Goal: Information Seeking & Learning: Stay updated

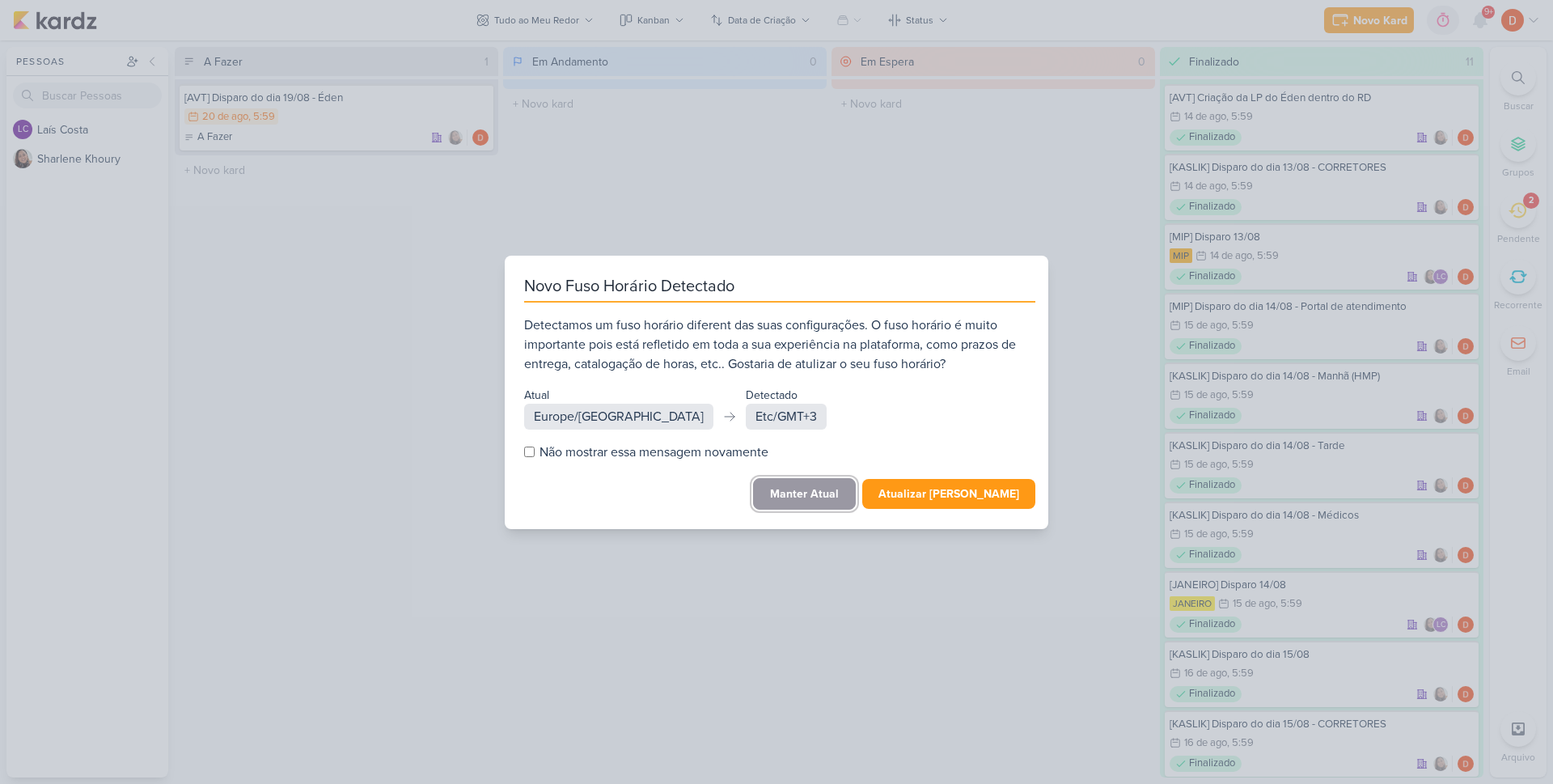
click at [809, 490] on button "Manter Atual" at bounding box center [803, 493] width 102 height 32
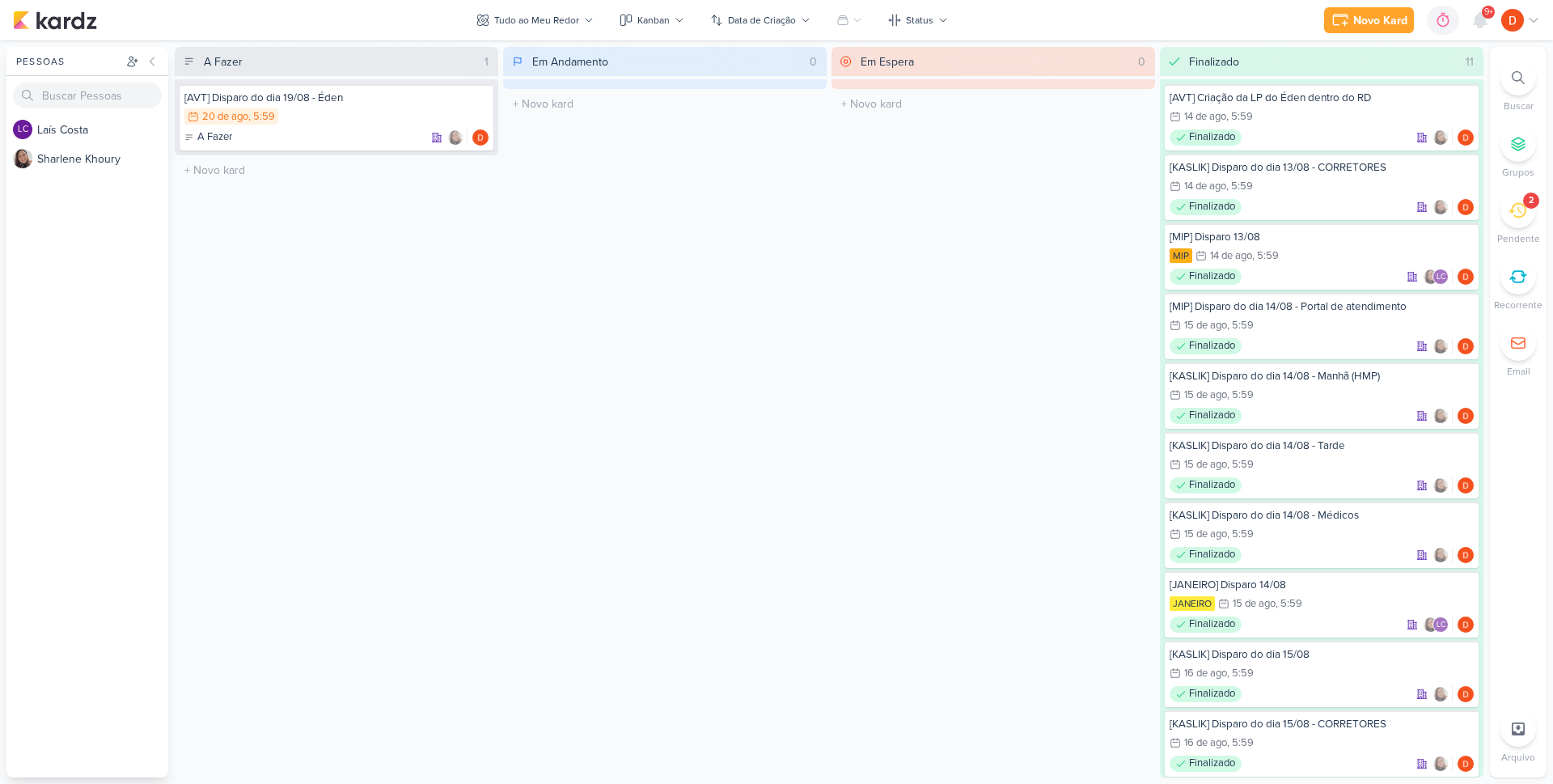
click at [1518, 212] on icon at bounding box center [1517, 210] width 18 height 18
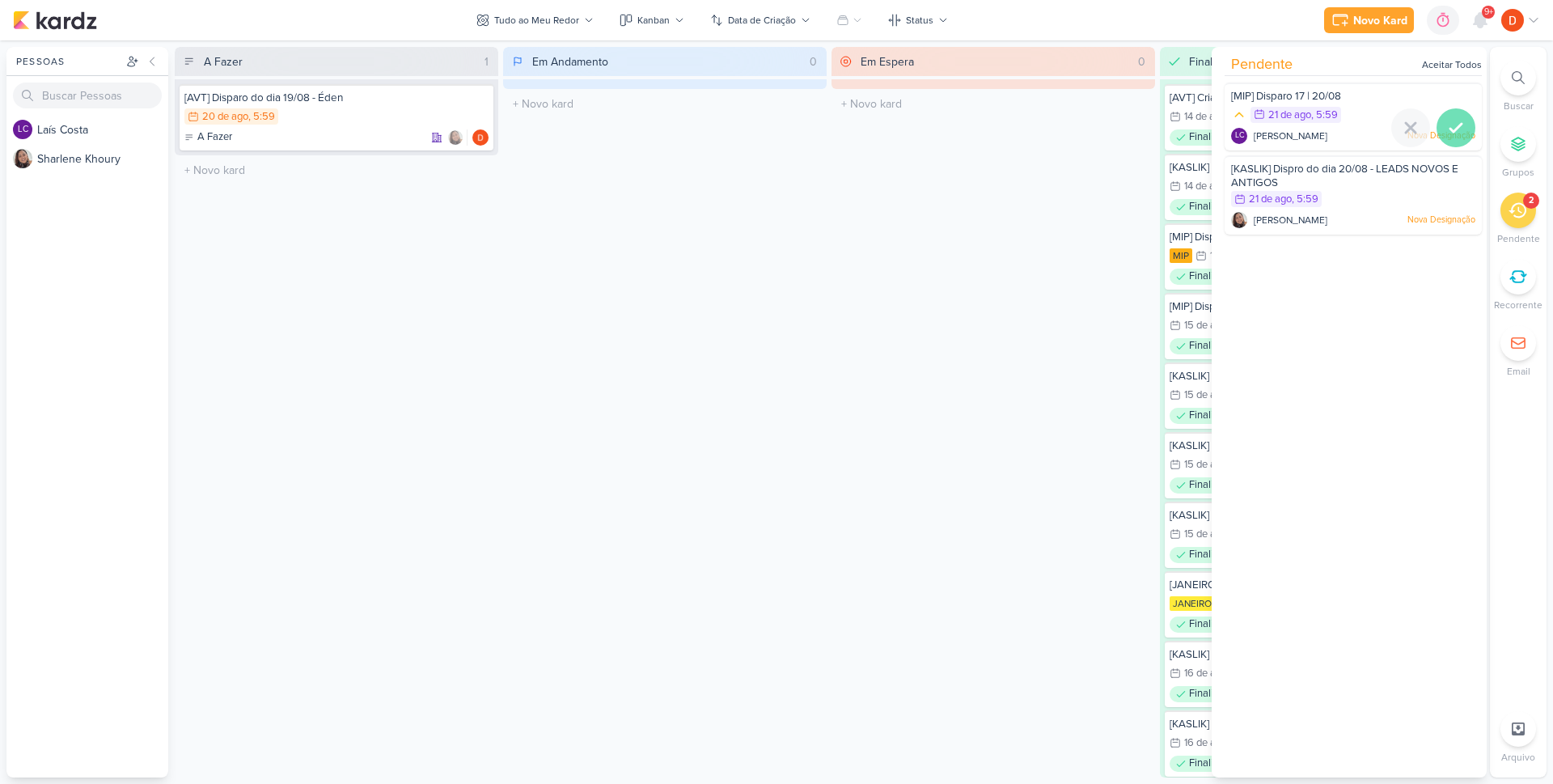
click at [1450, 128] on icon at bounding box center [1455, 127] width 11 height 8
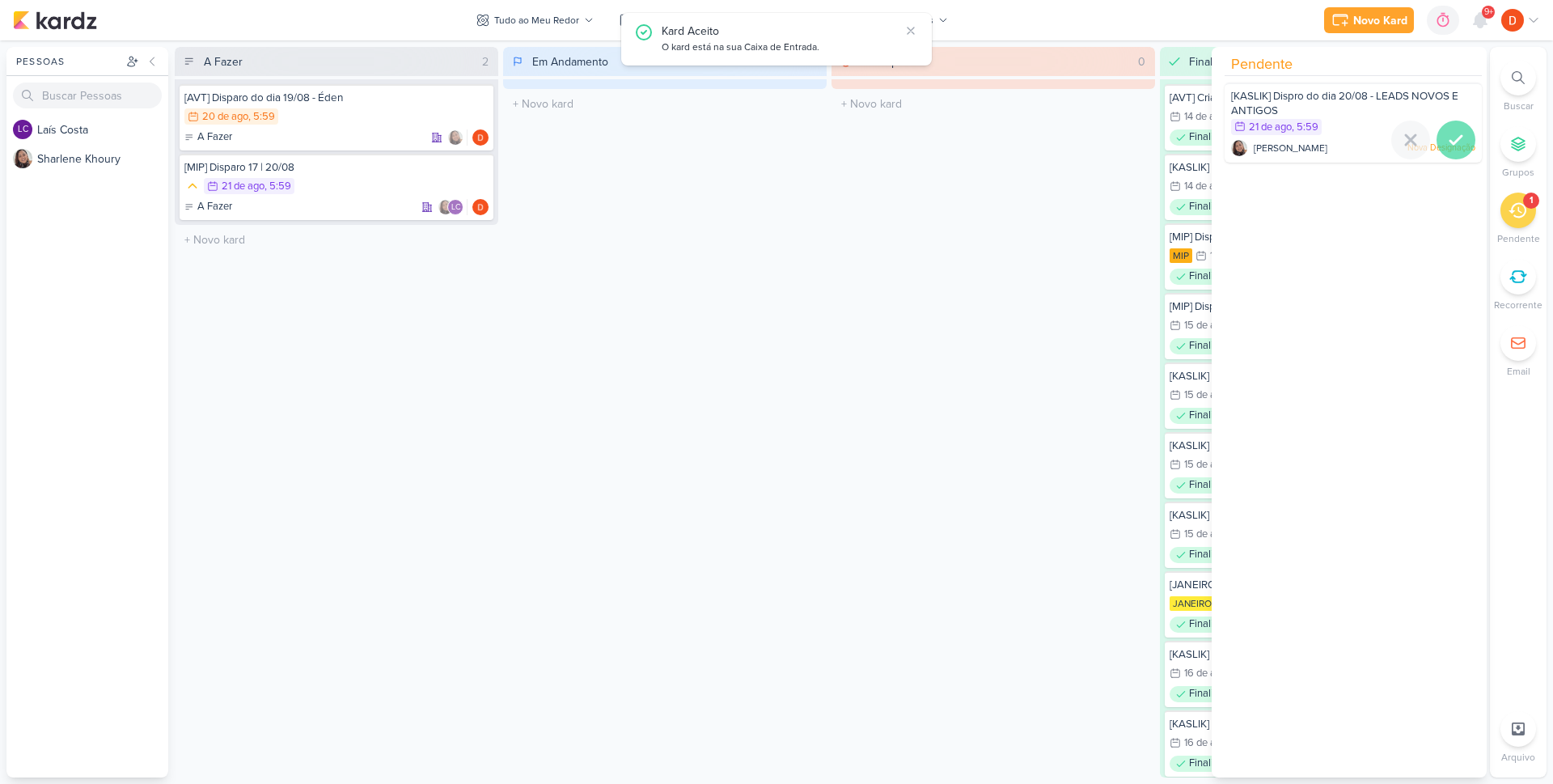
click at [1448, 138] on icon at bounding box center [1455, 140] width 19 height 19
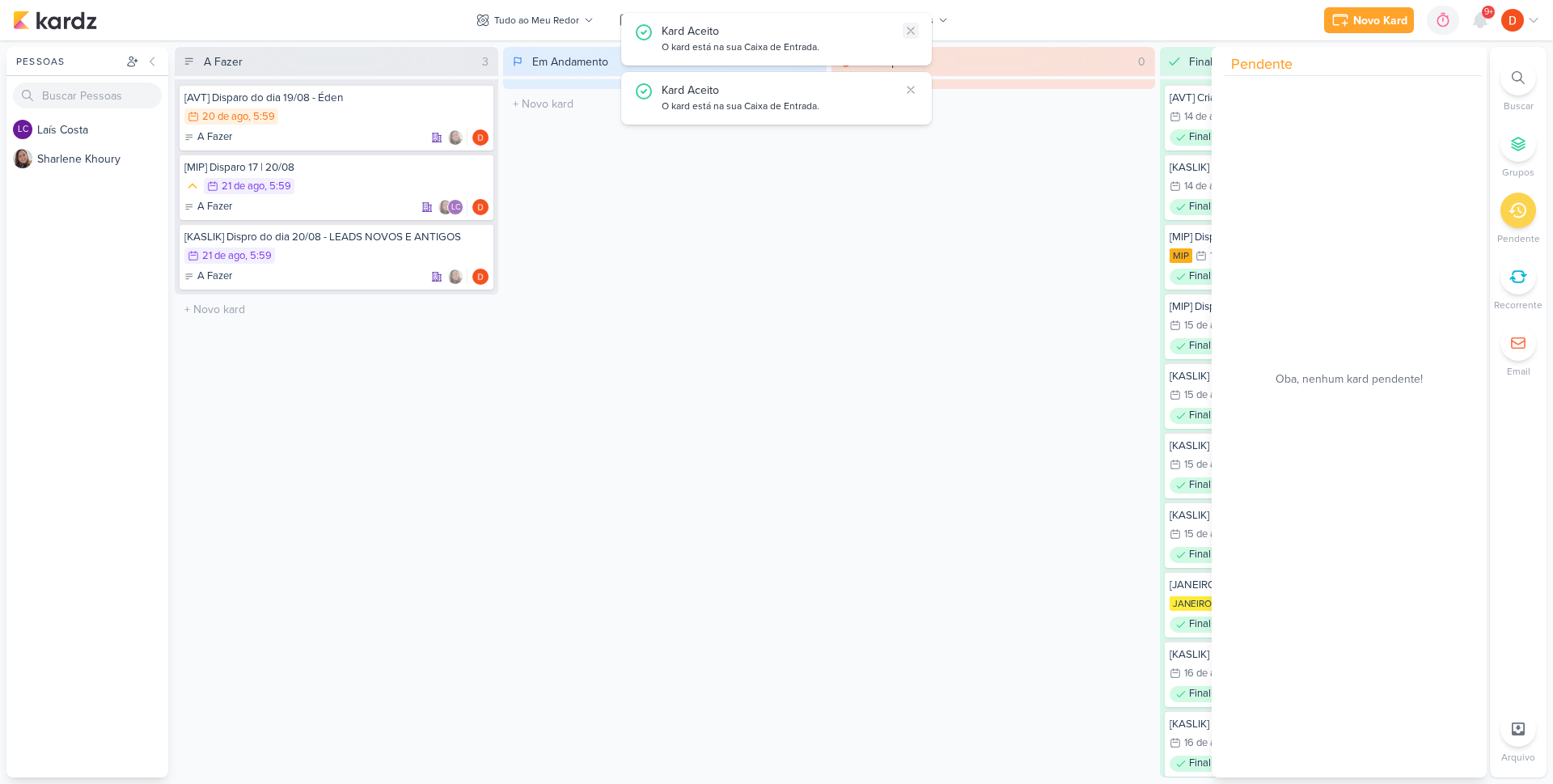
click at [914, 31] on icon at bounding box center [911, 31] width 13 height 13
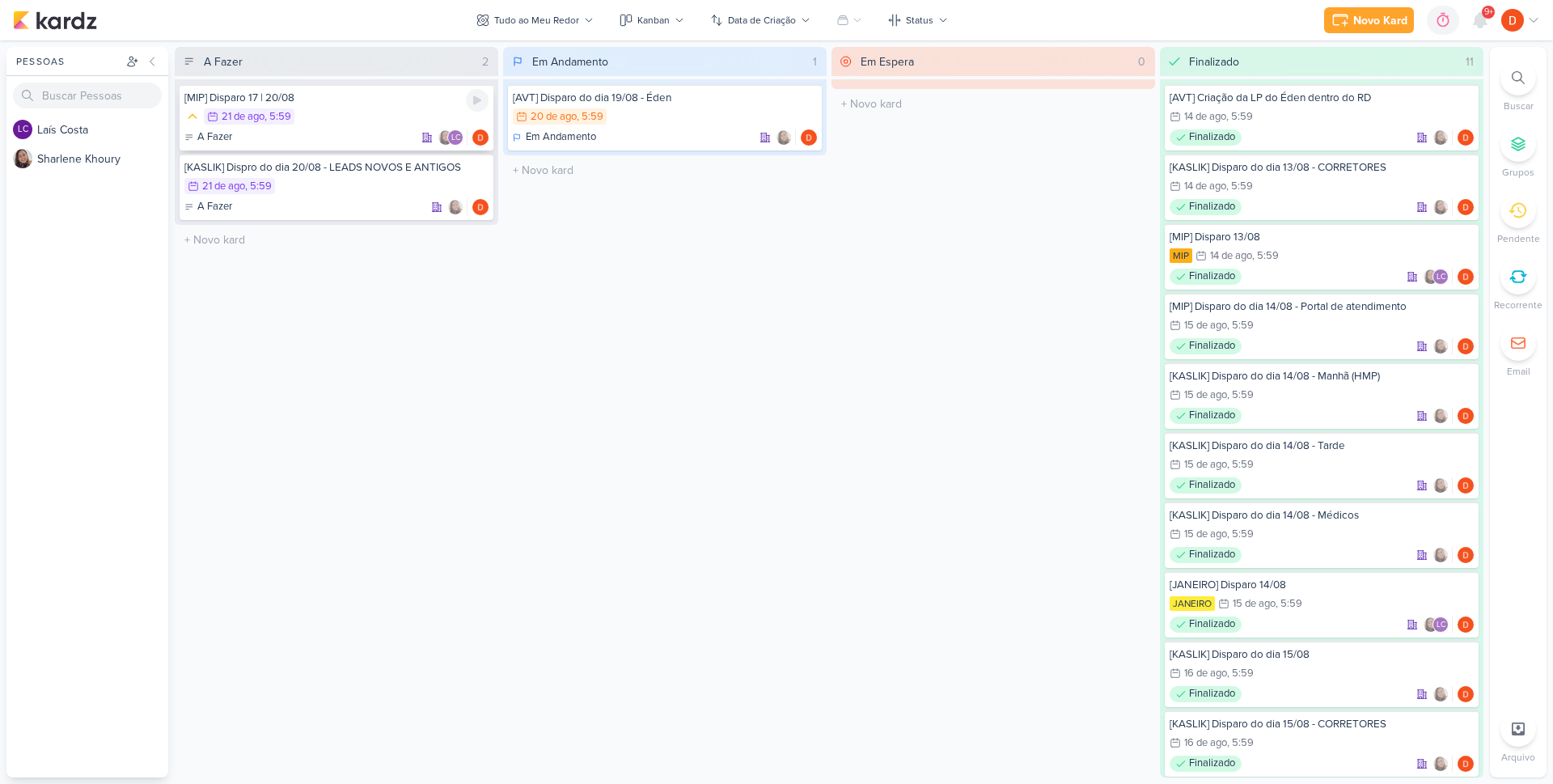
click at [391, 117] on div "21/8 [DATE] 5:59" at bounding box center [337, 117] width 304 height 18
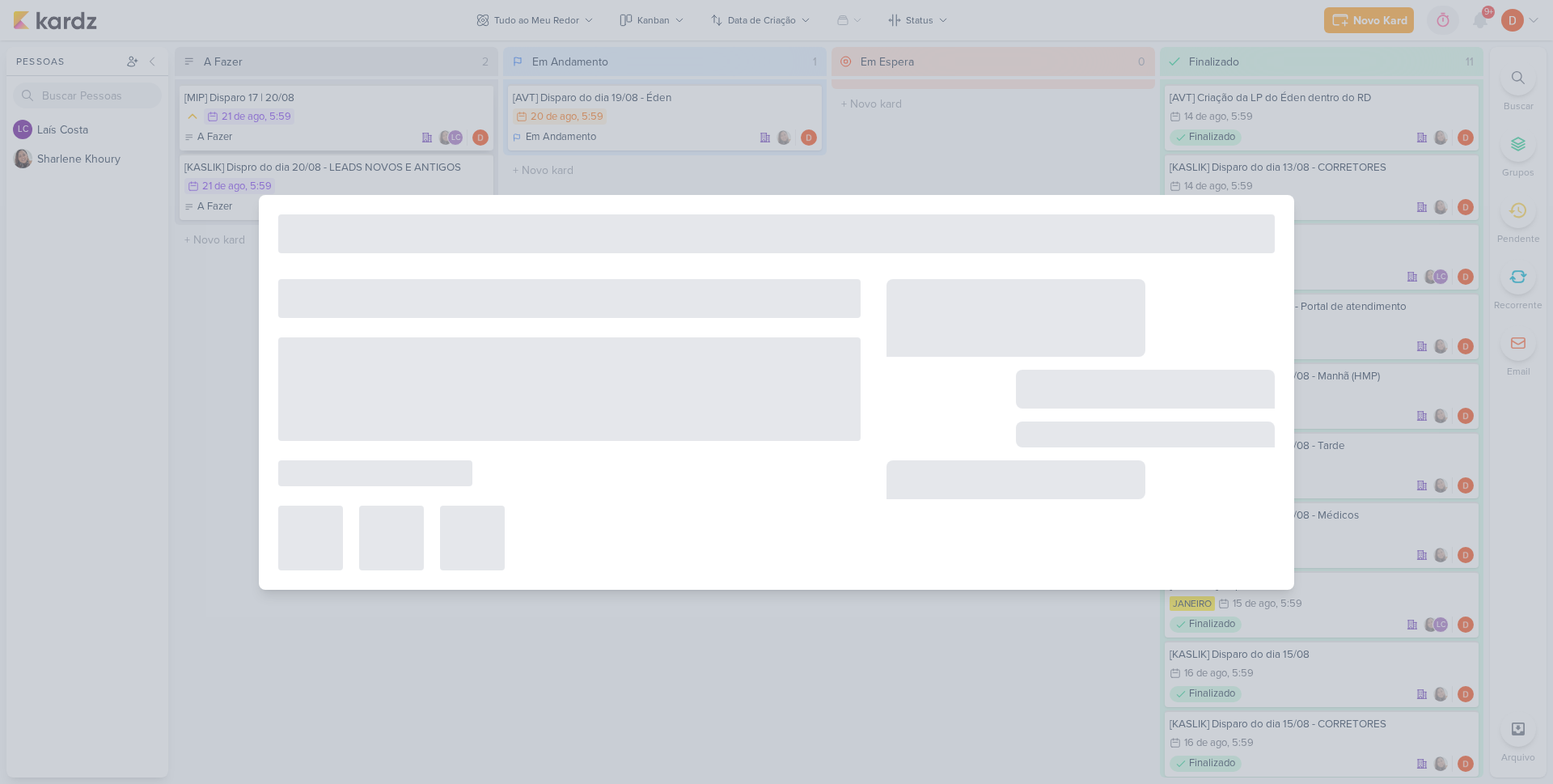
click at [391, 117] on div at bounding box center [776, 392] width 1553 height 784
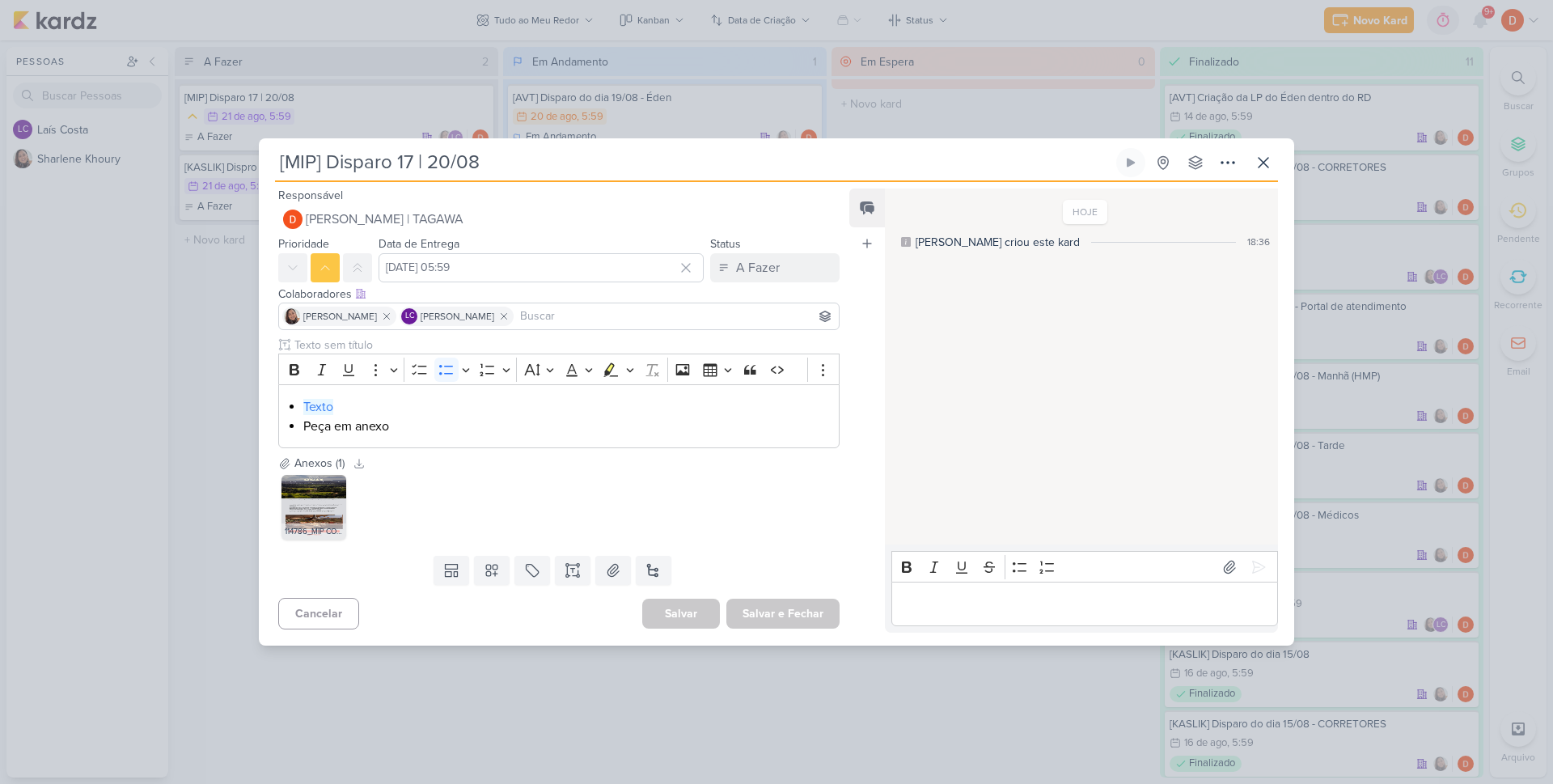
click at [223, 347] on div "[MIP] Disparo 17 | 20/08 Criado por [PERSON_NAME]" at bounding box center [776, 392] width 1553 height 784
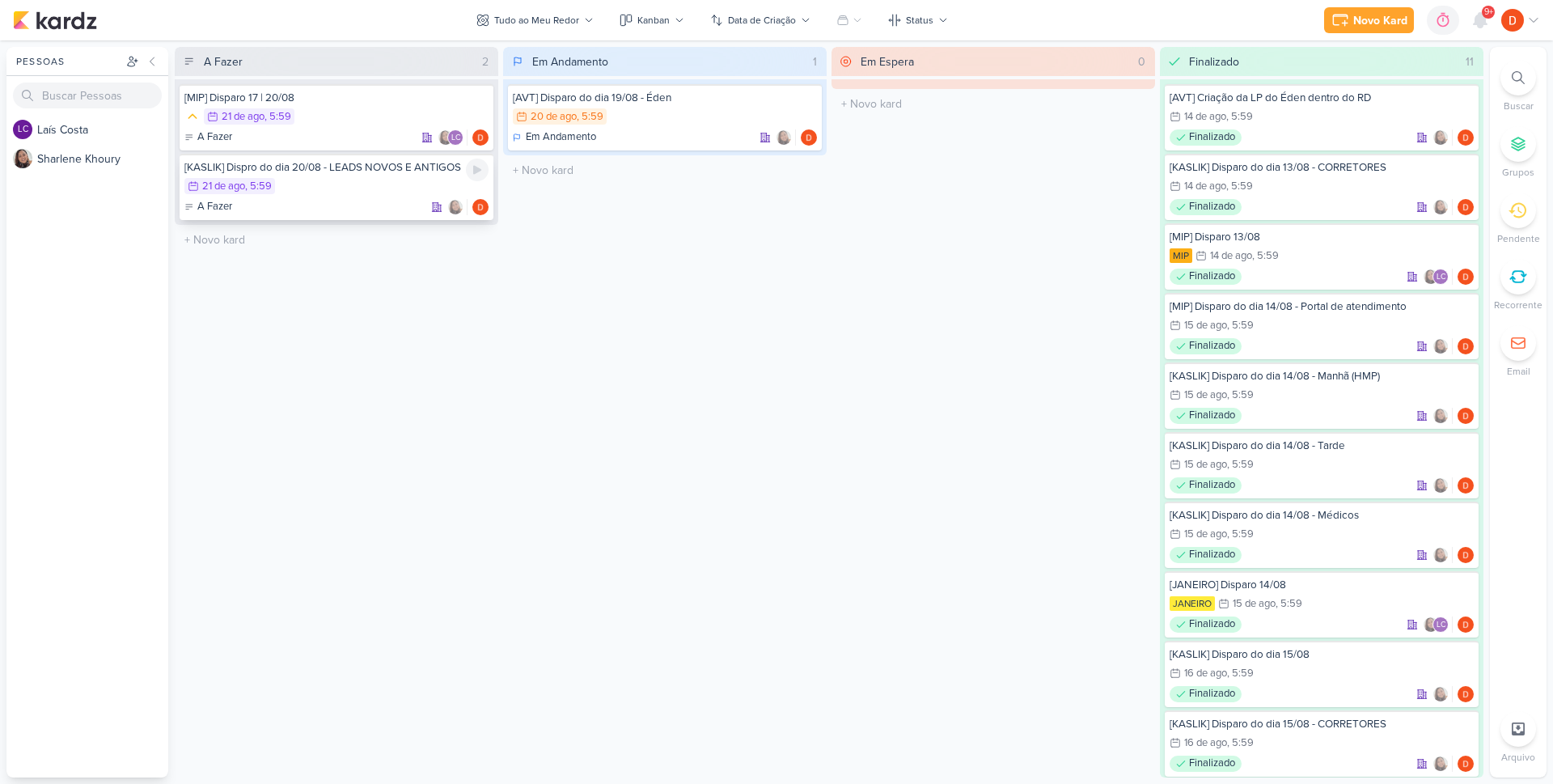
click at [322, 197] on div "[KASLIK] Dispro do dia 20/08 - LEADS NOVOS E ANTIGOS 21/8 [DATE] 5:59 A Fazer" at bounding box center [337, 186] width 314 height 66
click at [0, 0] on div at bounding box center [0, 0] width 0 height 0
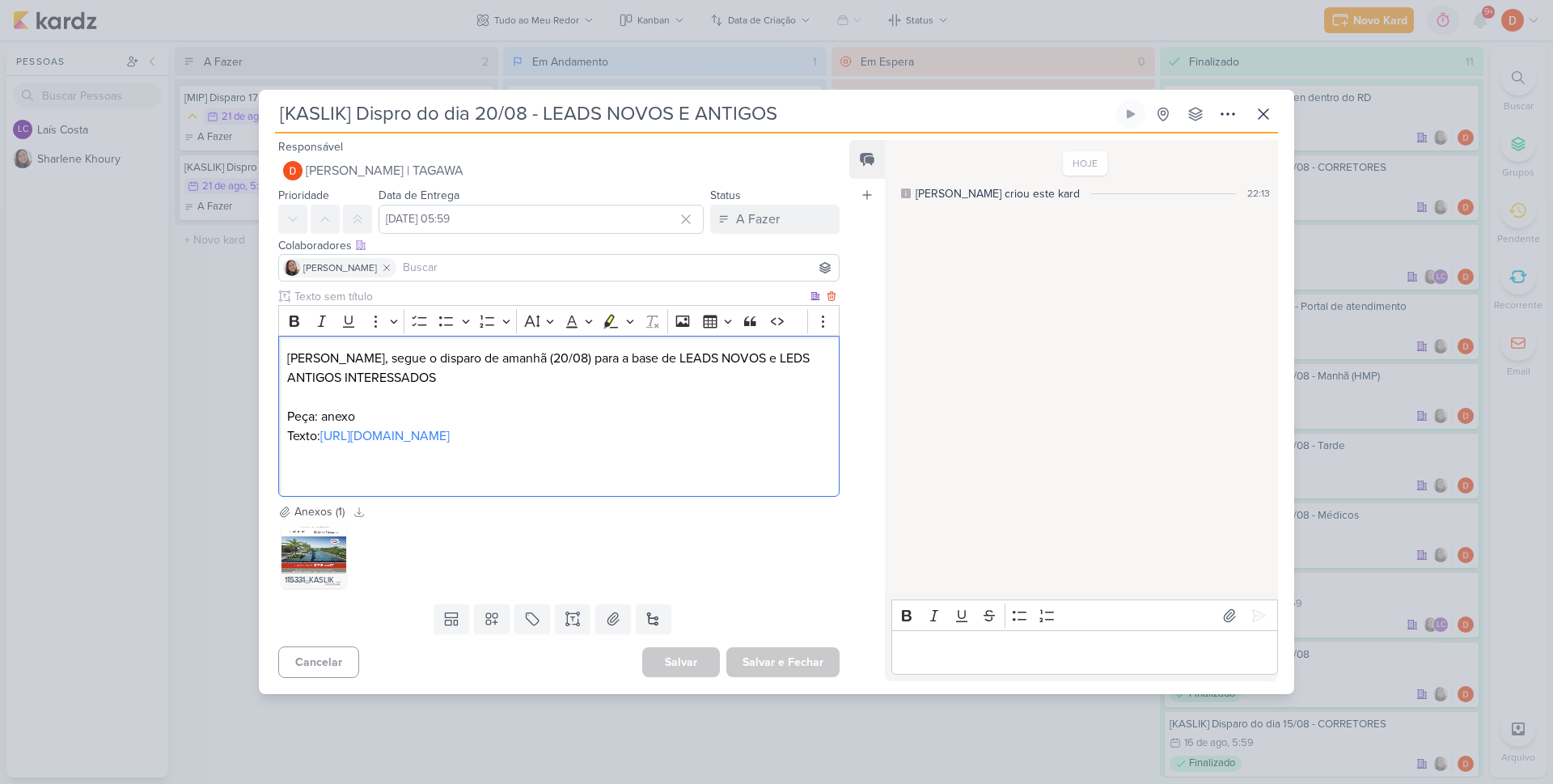
drag, startPoint x: 611, startPoint y: 440, endPoint x: 318, endPoint y: 428, distance: 293.2
click at [318, 428] on p "[PERSON_NAME], segue o disparo de amanhã (20/08) para a base de LEADS NOVOS e L…" at bounding box center [558, 417] width 543 height 136
copy p "[URL][DOMAIN_NAME]"
click at [317, 539] on icon at bounding box center [317, 534] width 11 height 11
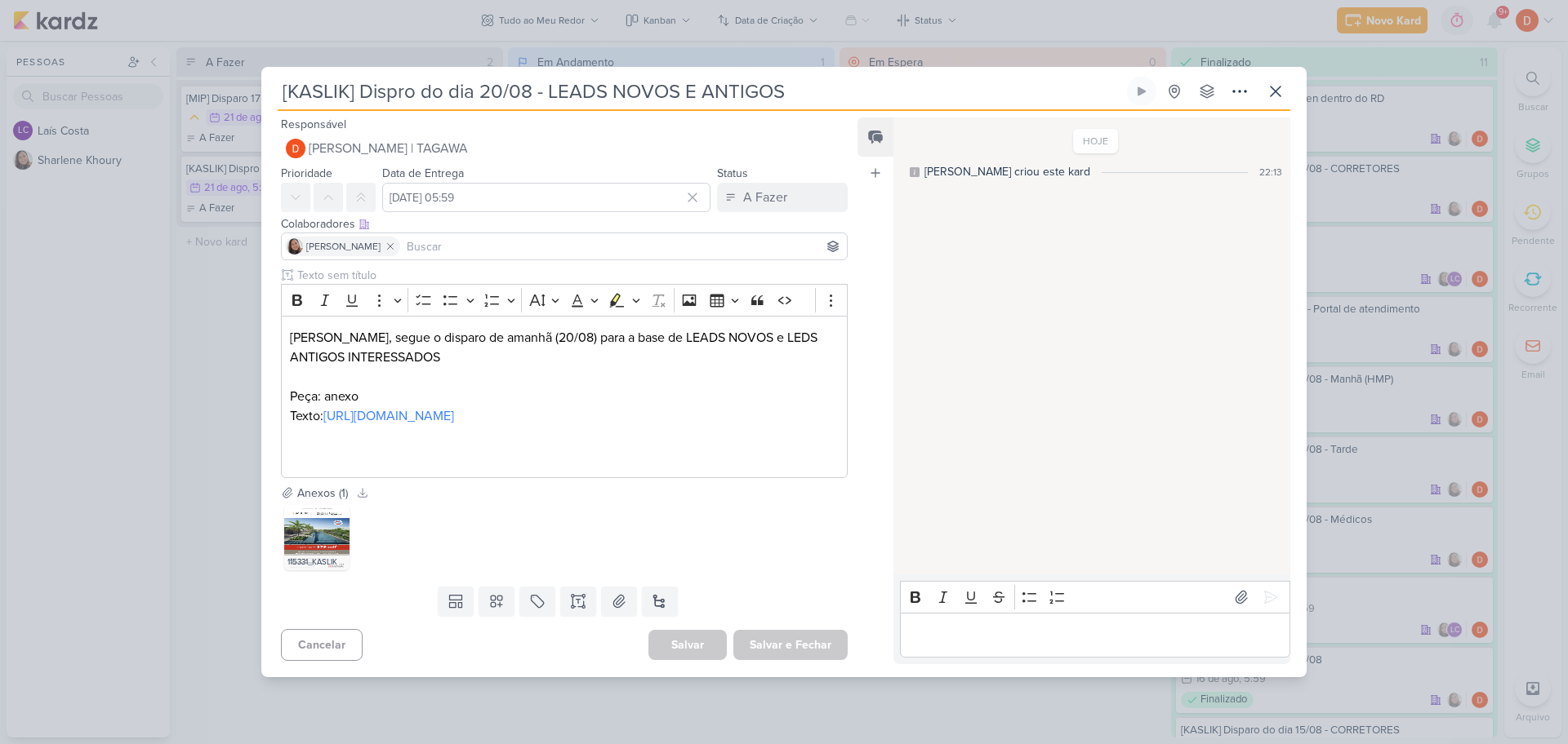
click at [231, 292] on div "[KASLIK] Dispro do dia 20/08 - LEADS NOVOS E ANTIGOS" at bounding box center [784, 372] width 1568 height 744
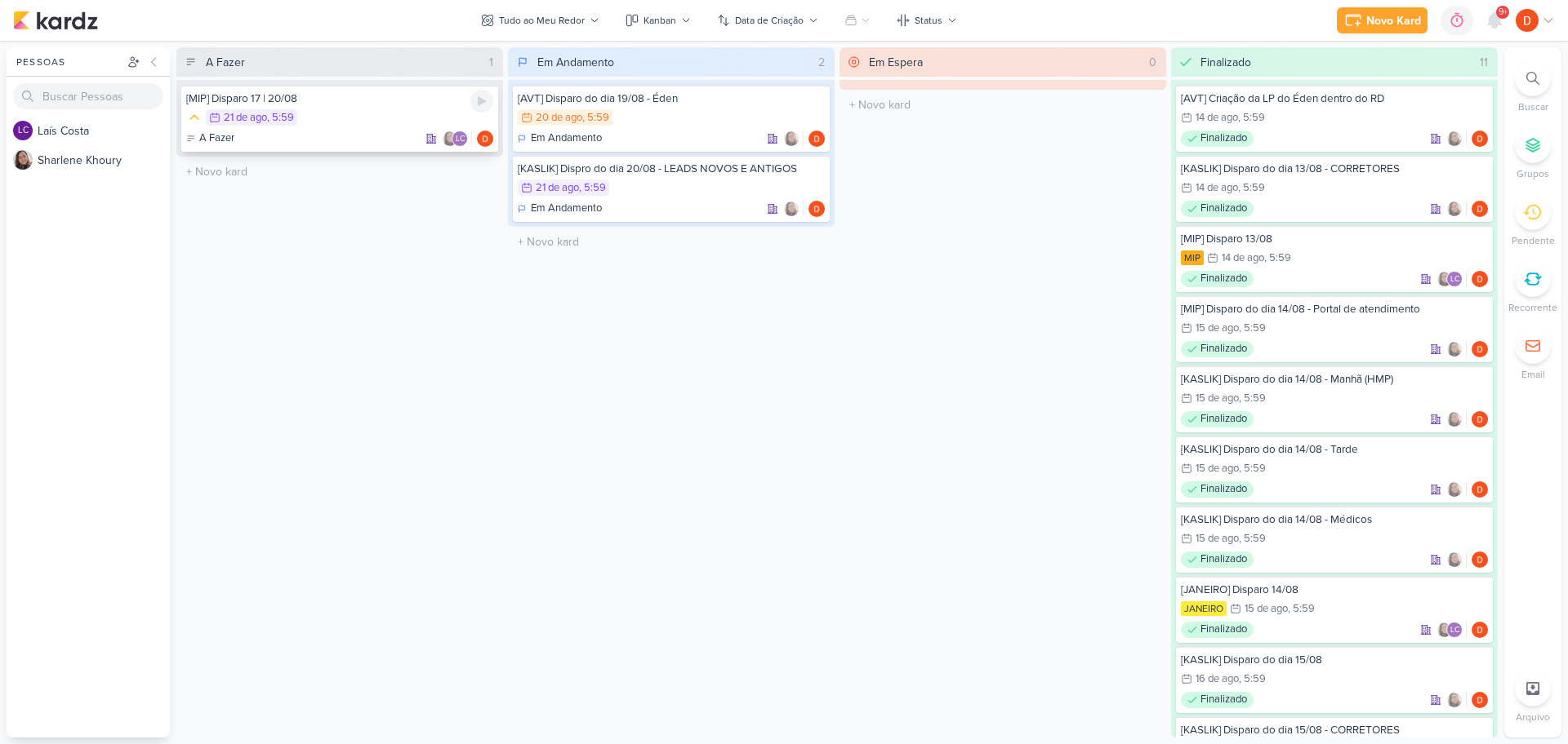
click at [398, 108] on div "[MIP] Disparo 17 | 20/08 21/8 [DATE] 5:59 A Fazer LC" at bounding box center [340, 118] width 317 height 67
click at [0, 0] on div at bounding box center [0, 0] width 0 height 0
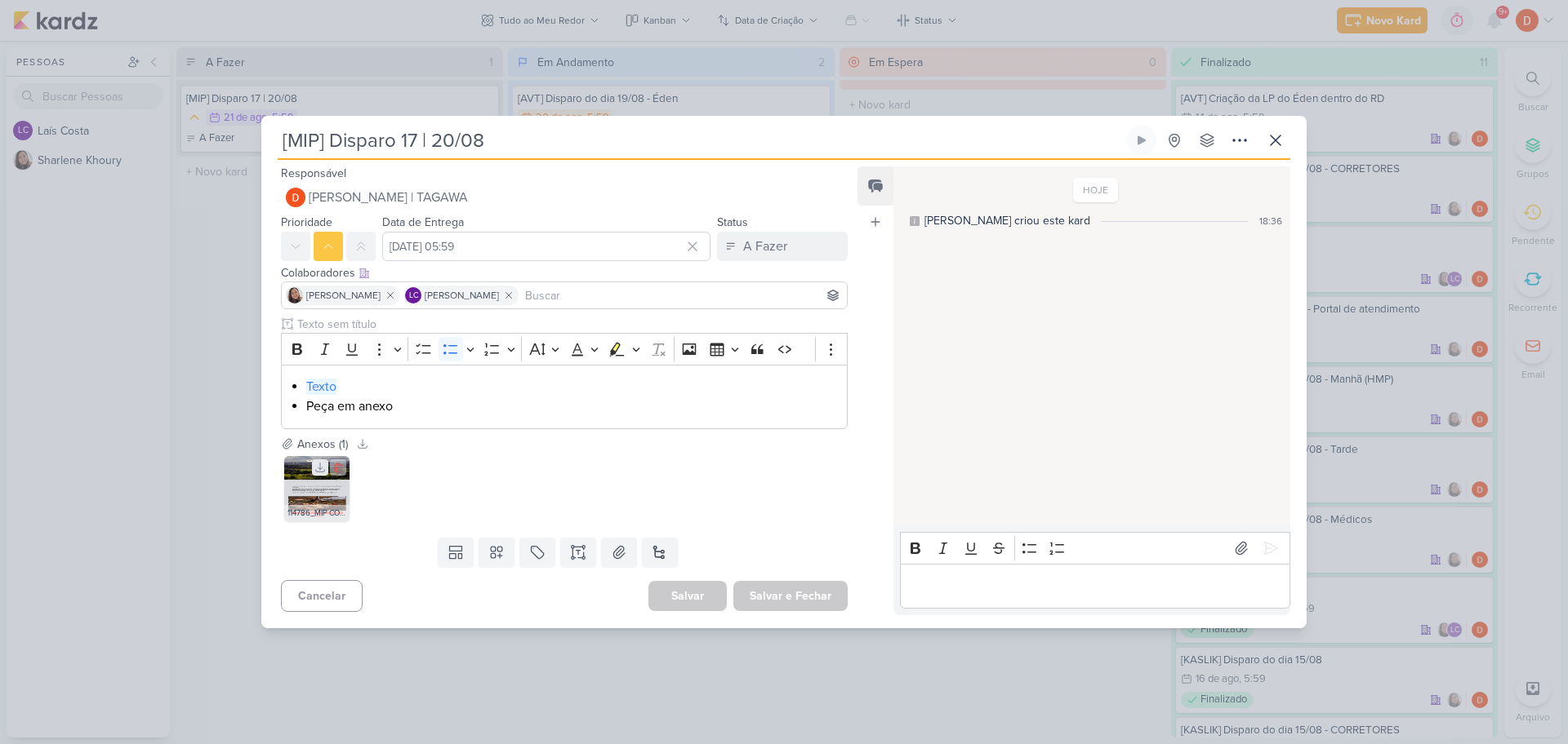
click at [315, 475] on button at bounding box center [320, 467] width 16 height 16
click at [323, 389] on link "Texto" at bounding box center [321, 386] width 30 height 16
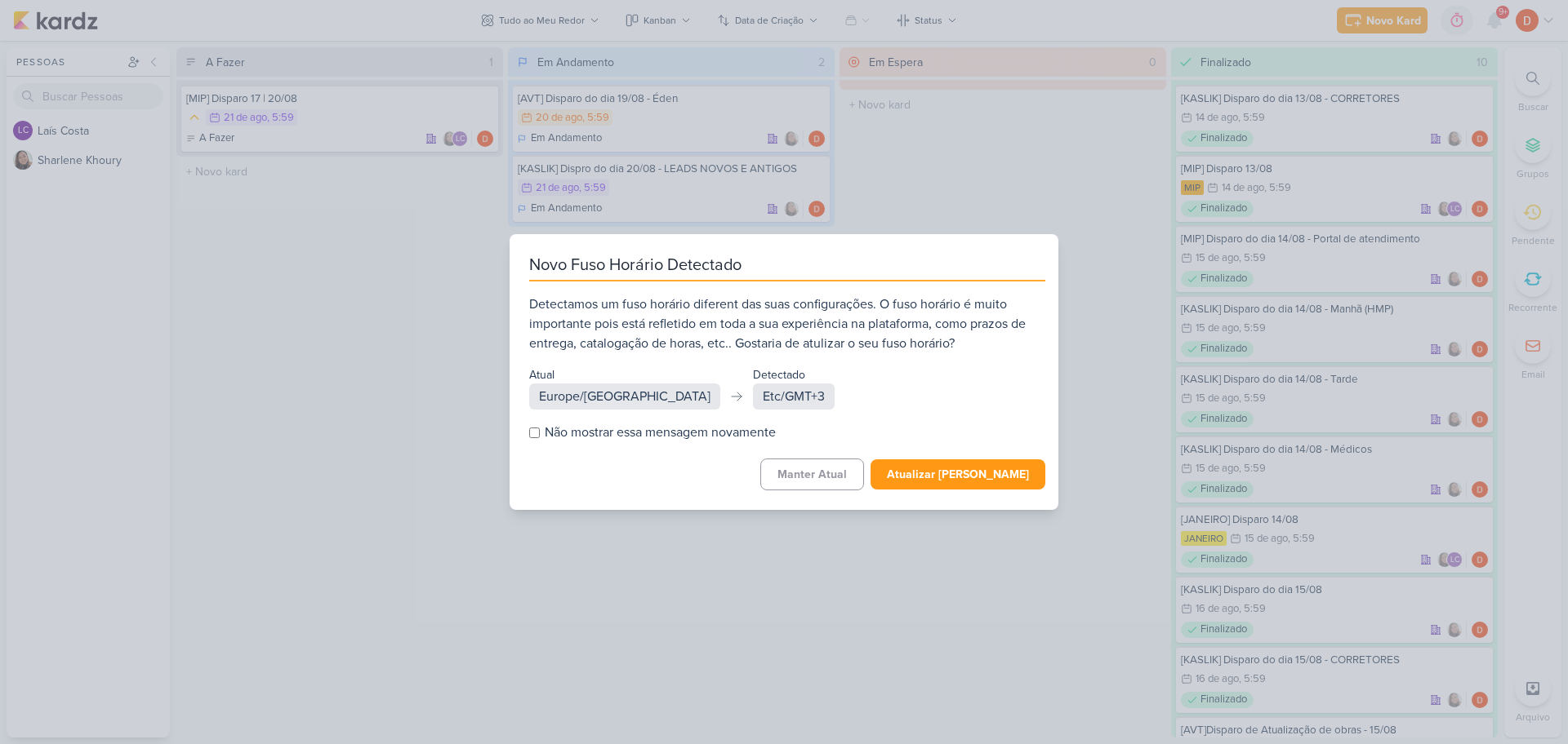
click at [406, 282] on div "Novo Fuso Horário Detectado Detectamos um fuso horário diferent das suas config…" at bounding box center [784, 372] width 1568 height 744
